Goal: Find specific page/section: Find specific page/section

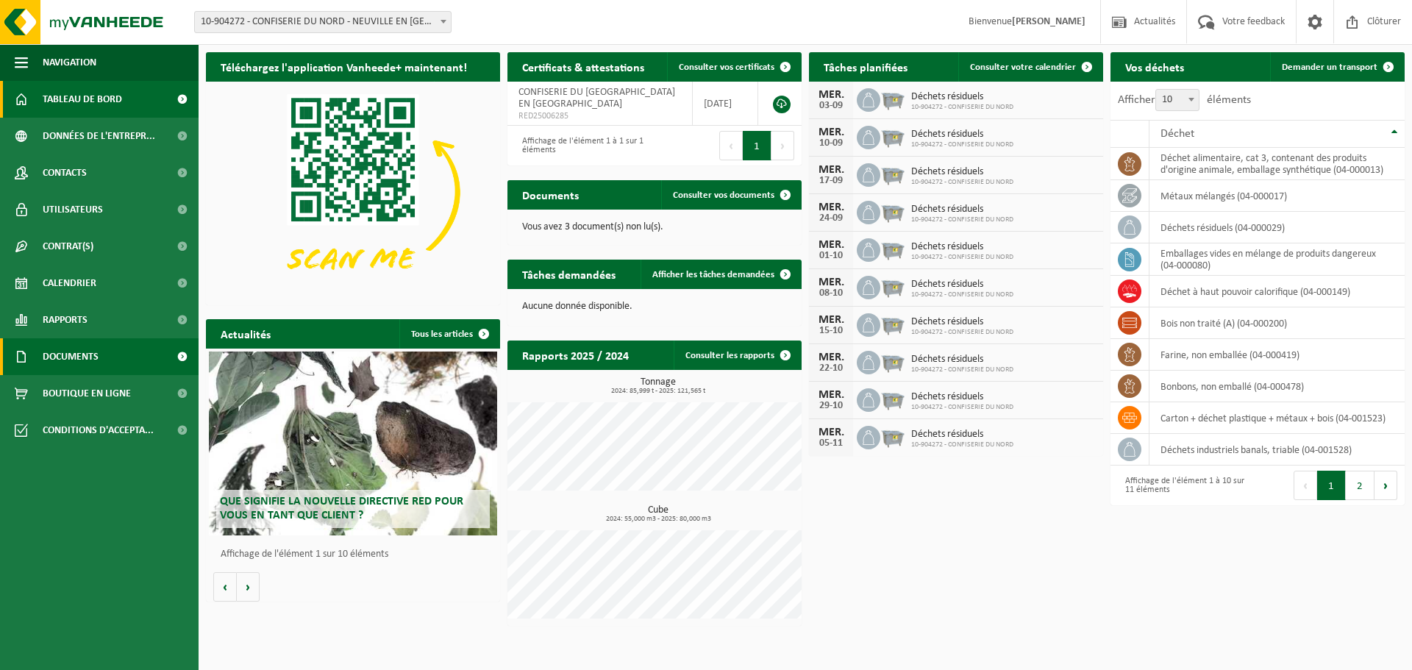
click at [78, 358] on span "Documents" at bounding box center [71, 356] width 56 height 37
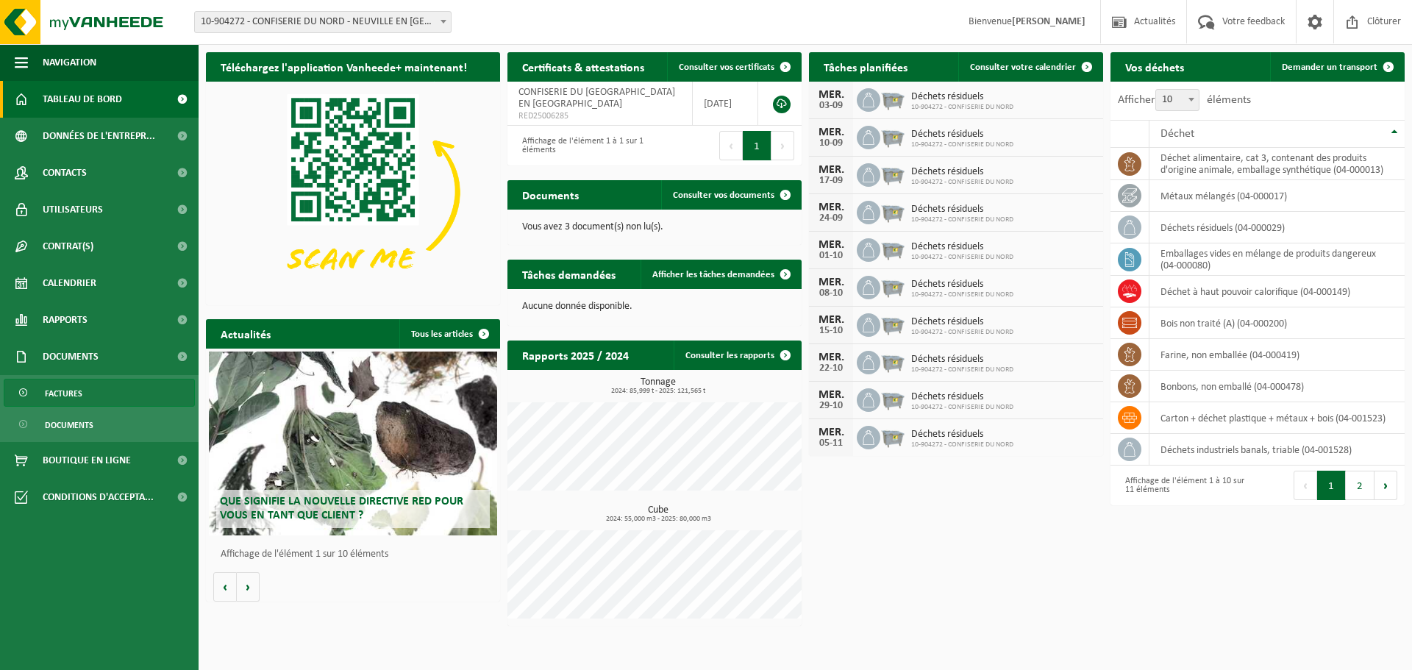
click at [72, 399] on span "Factures" at bounding box center [64, 394] width 38 height 28
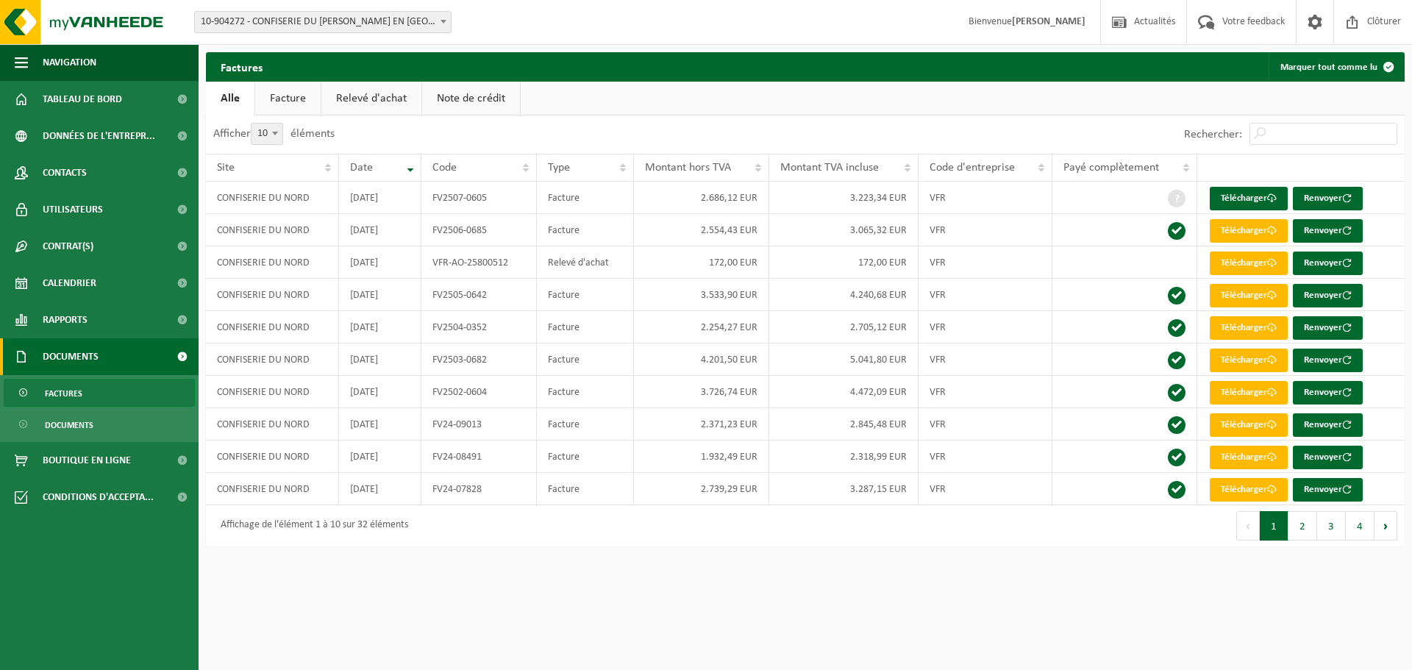
drag, startPoint x: 961, startPoint y: 533, endPoint x: 319, endPoint y: 646, distance: 652.1
click at [961, 533] on div "Premier Précédent 1 2 3 4 Suivant Dernier" at bounding box center [1106, 525] width 600 height 41
